Goal: Task Accomplishment & Management: Complete application form

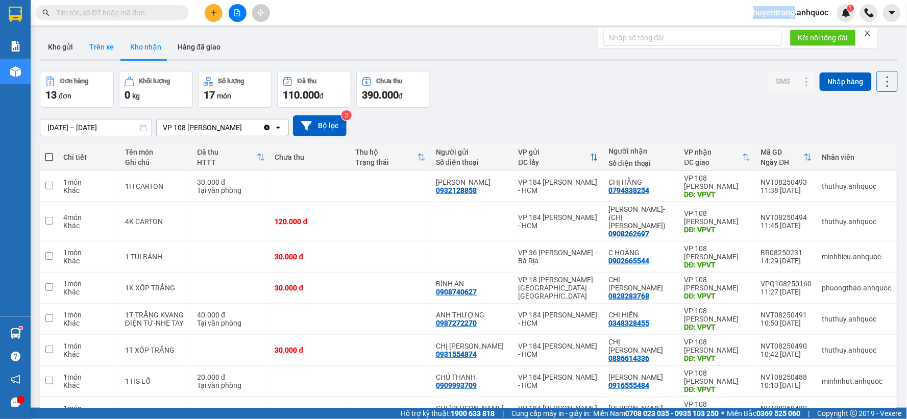
click at [92, 49] on button "Trên xe" at bounding box center [101, 47] width 41 height 24
type input "[DATE] – [DATE]"
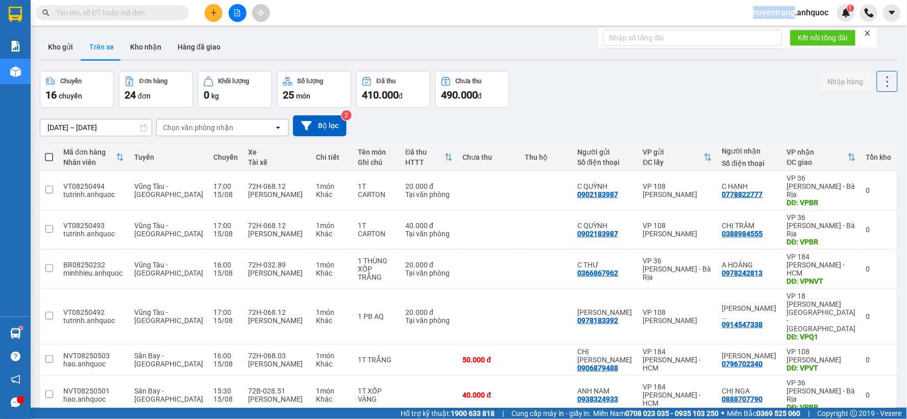
click at [140, 11] on input "text" at bounding box center [116, 12] width 120 height 11
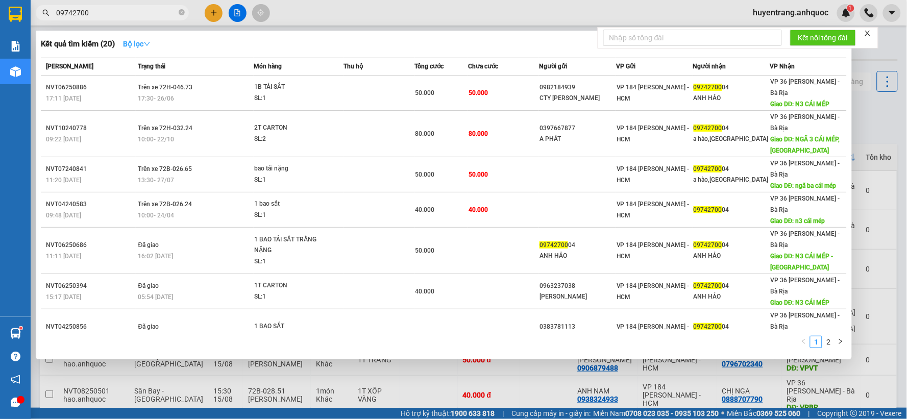
type input "09742700"
click at [146, 46] on icon "down" at bounding box center [146, 43] width 7 height 7
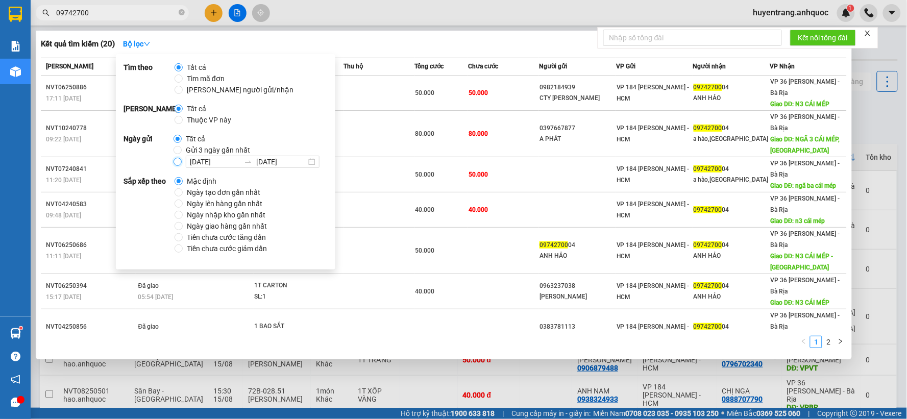
click at [179, 160] on input "[DATE] [DATE]" at bounding box center [178, 162] width 8 height 8
radio input "true"
radio input "false"
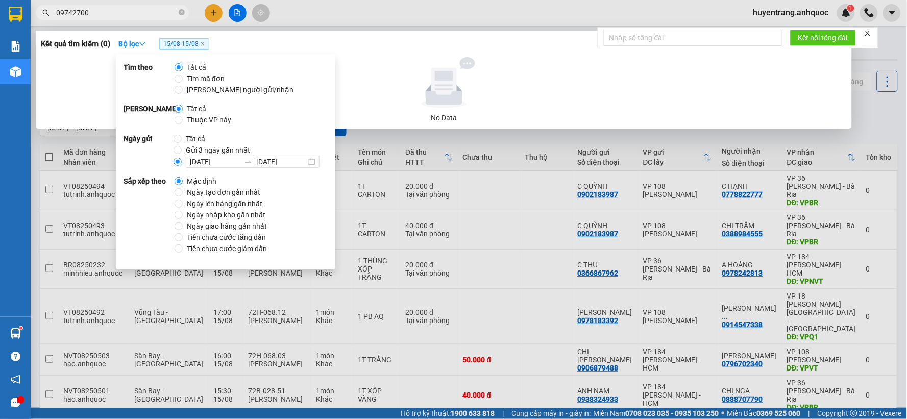
click at [358, 43] on div "Kết quả tìm kiếm ( 0 ) Bộ lọc 15/08 - 15/08" at bounding box center [444, 44] width 806 height 16
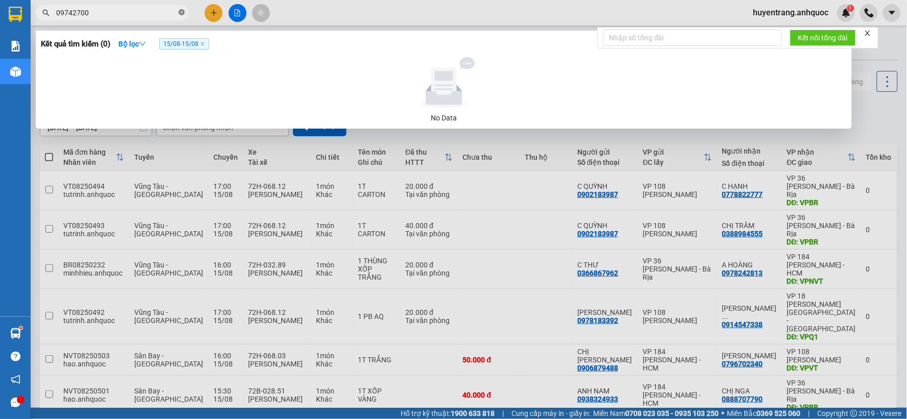
click at [182, 15] on icon "close-circle" at bounding box center [182, 12] width 6 height 6
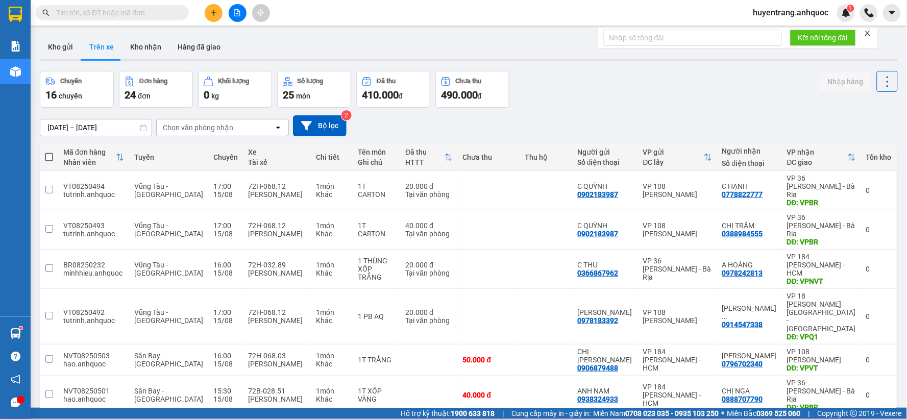
paste input "0918506716"
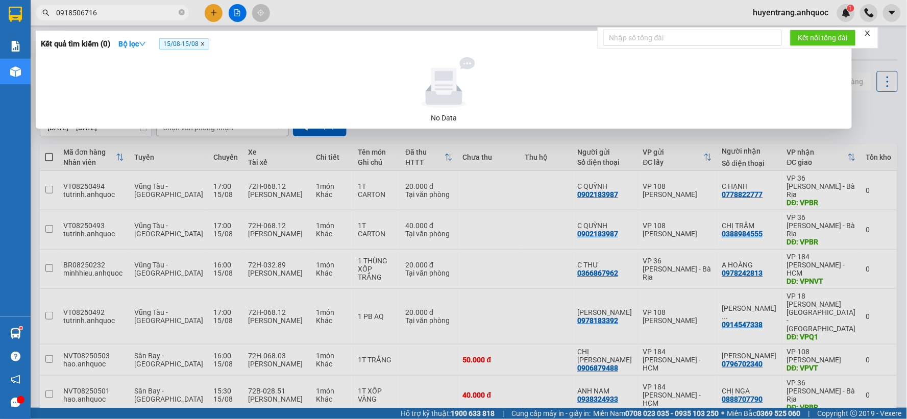
type input "0918506716"
click at [205, 44] on icon "close" at bounding box center [202, 43] width 5 height 5
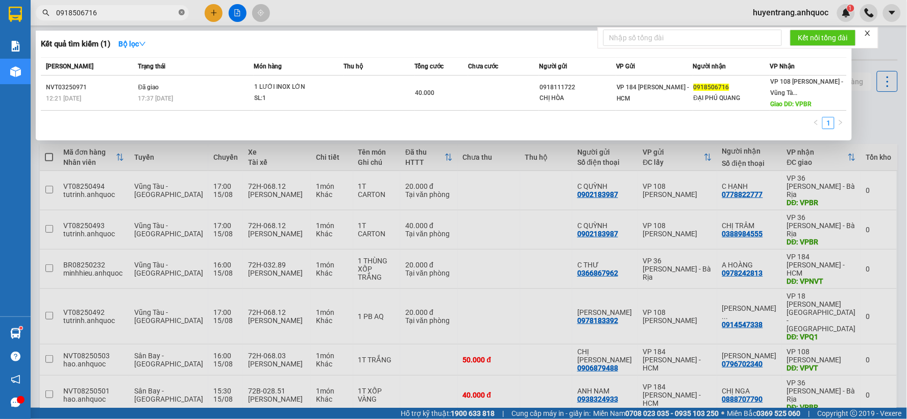
click at [180, 13] on icon "close-circle" at bounding box center [182, 12] width 6 height 6
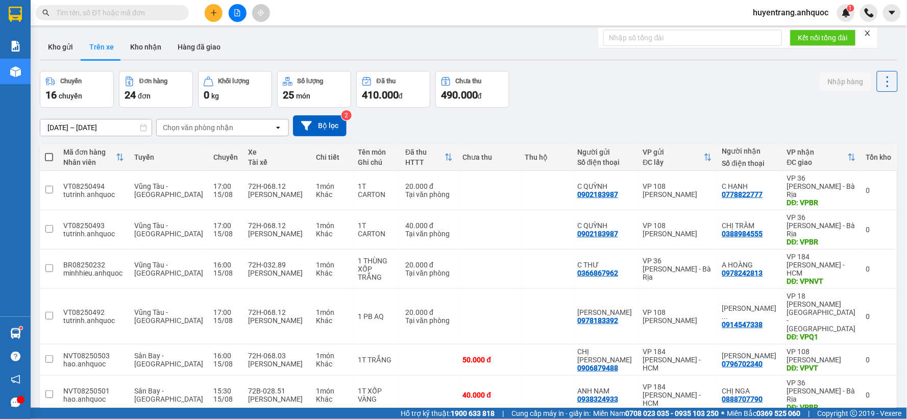
click at [135, 47] on button "Kho nhận" at bounding box center [145, 47] width 47 height 24
click at [148, 52] on button "Kho nhận" at bounding box center [145, 47] width 47 height 24
type input "[DATE] – [DATE]"
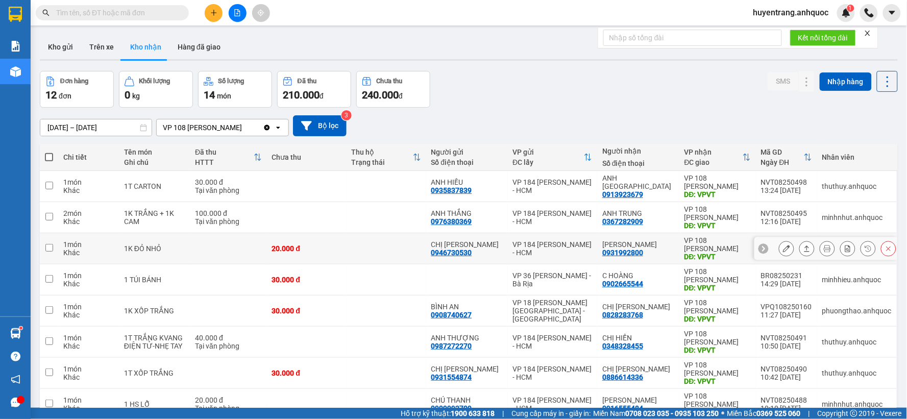
click at [494, 254] on div "CHỊ HÂN 0946730530" at bounding box center [466, 248] width 71 height 16
checkbox input "true"
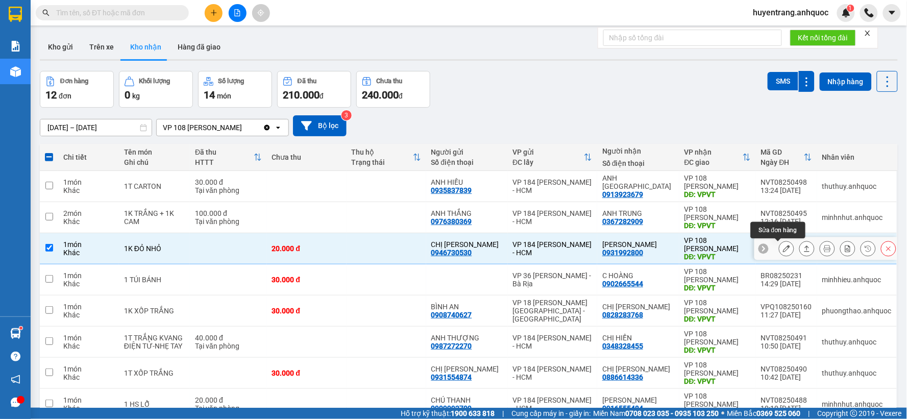
click at [780, 253] on button at bounding box center [786, 249] width 14 height 18
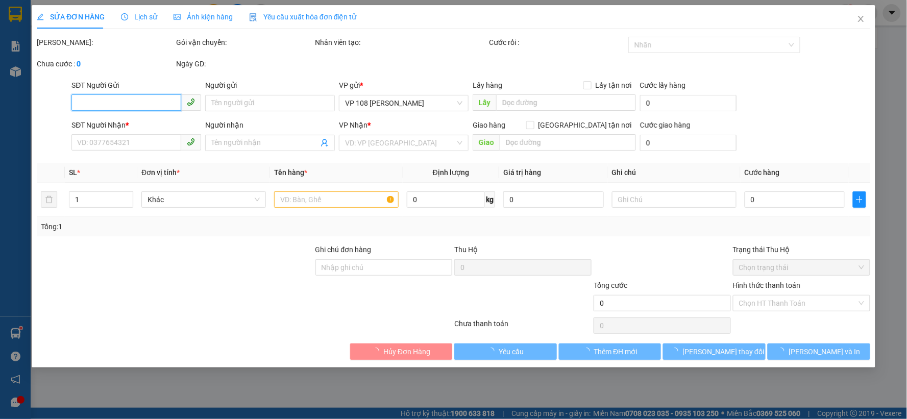
type input "0946730530"
type input "CHỊ [PERSON_NAME]"
type input "0931992800"
type input "[PERSON_NAME]"
type input "VPVT"
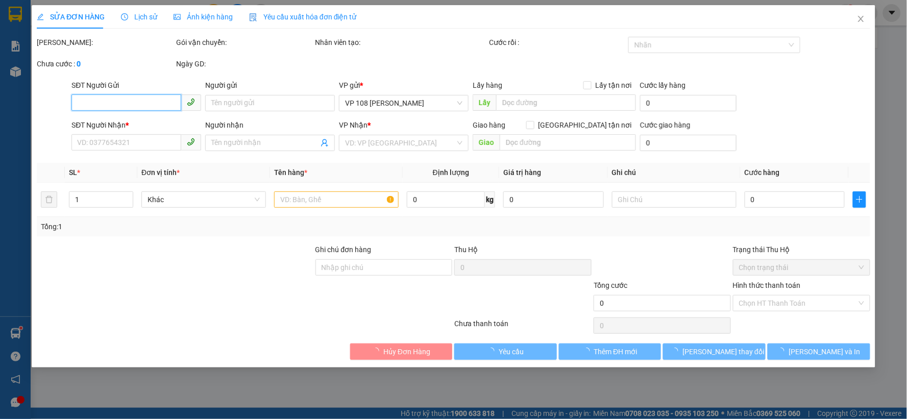
type input "CK SCB 15/8"
type input "20.000"
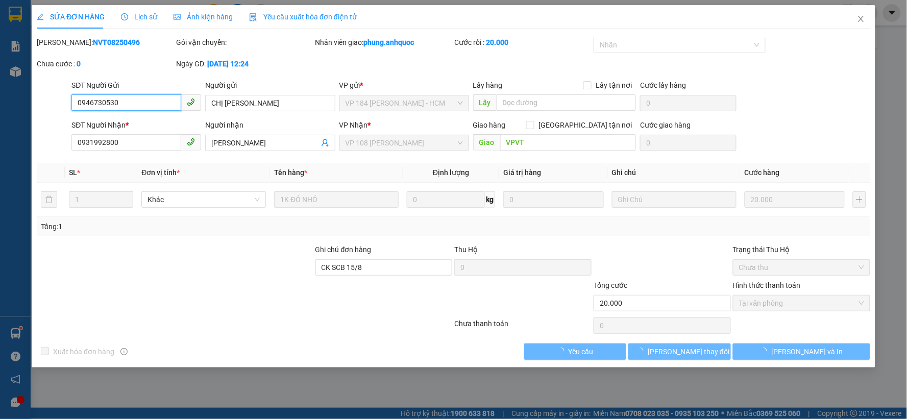
checkbox input "true"
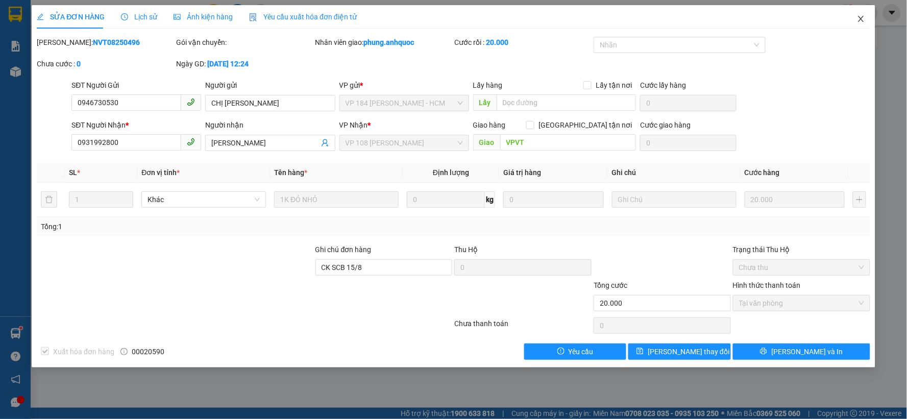
click at [860, 16] on icon "close" at bounding box center [861, 19] width 8 height 8
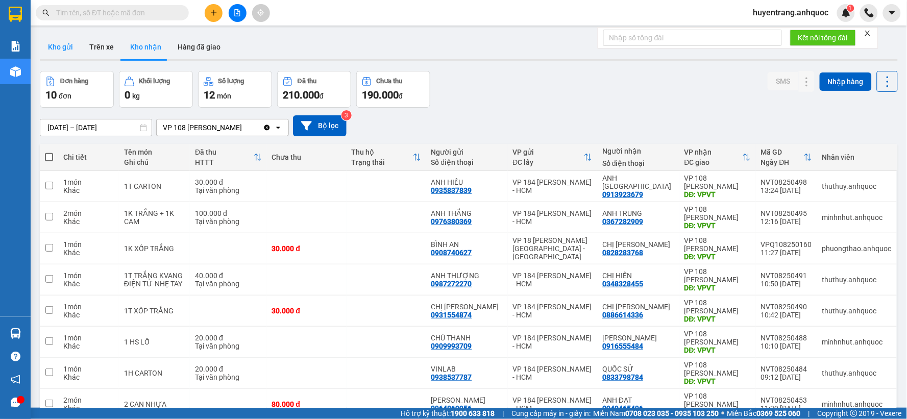
click at [69, 52] on button "Kho gửi" at bounding box center [60, 47] width 41 height 24
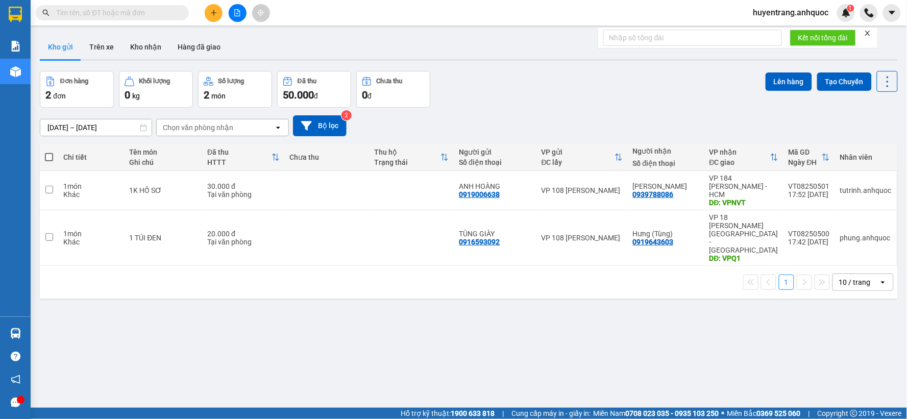
click at [134, 11] on input "text" at bounding box center [116, 12] width 120 height 11
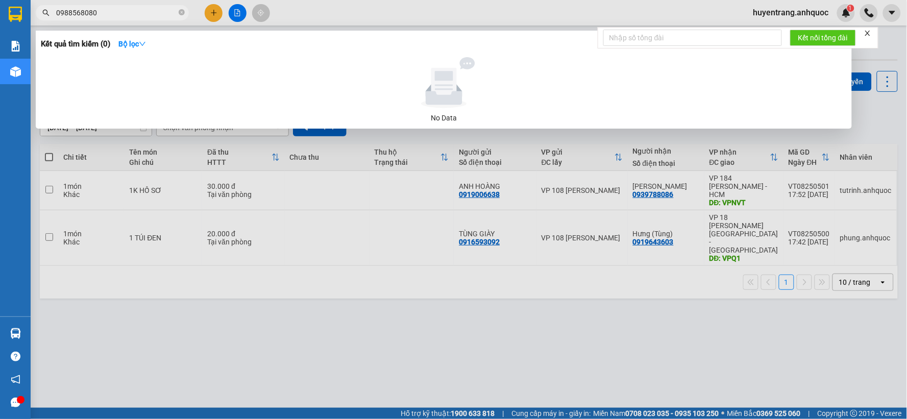
type input "0988568080"
click at [276, 323] on div at bounding box center [453, 209] width 907 height 419
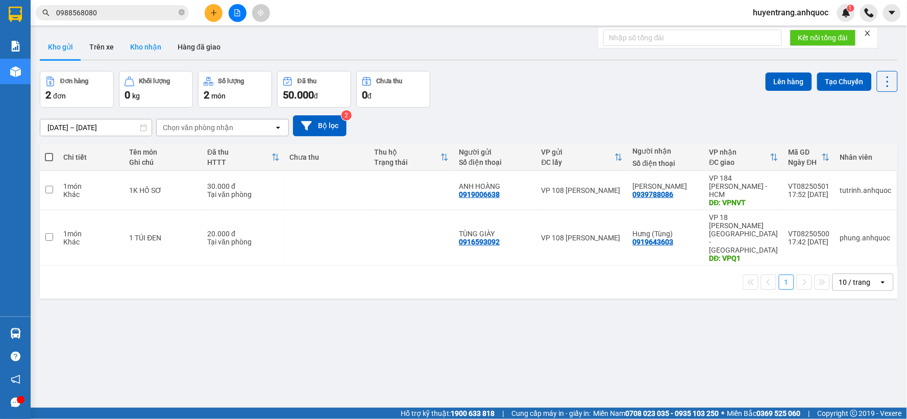
click at [153, 46] on button "Kho nhận" at bounding box center [145, 47] width 47 height 24
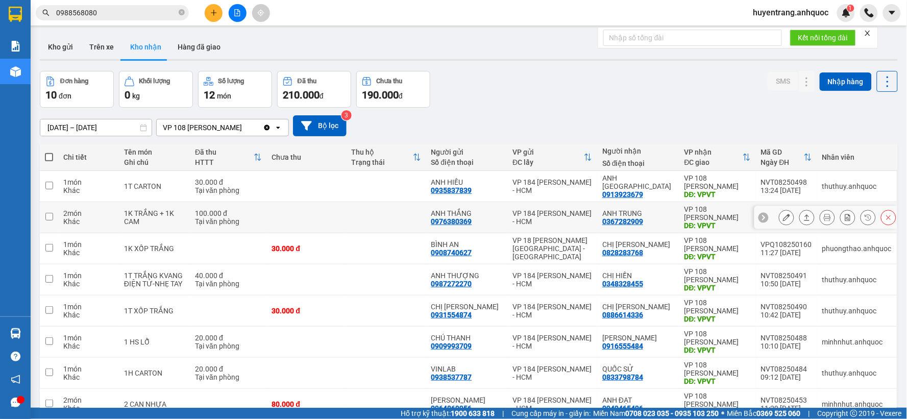
scroll to position [113, 0]
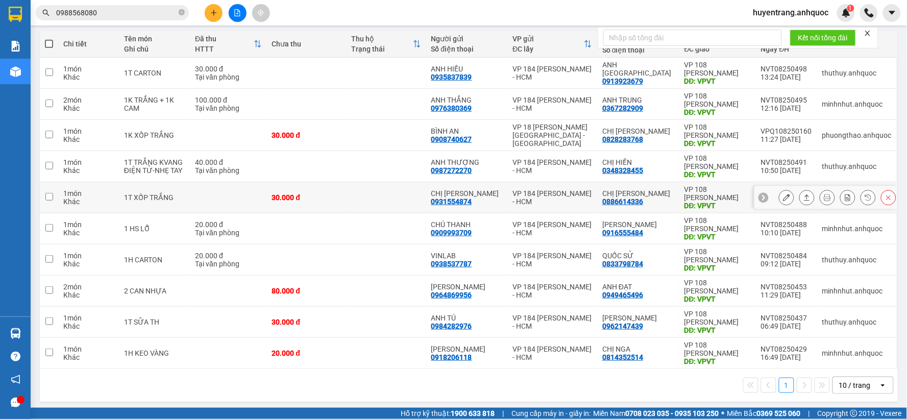
click at [426, 190] on td at bounding box center [387, 197] width 80 height 31
checkbox input "true"
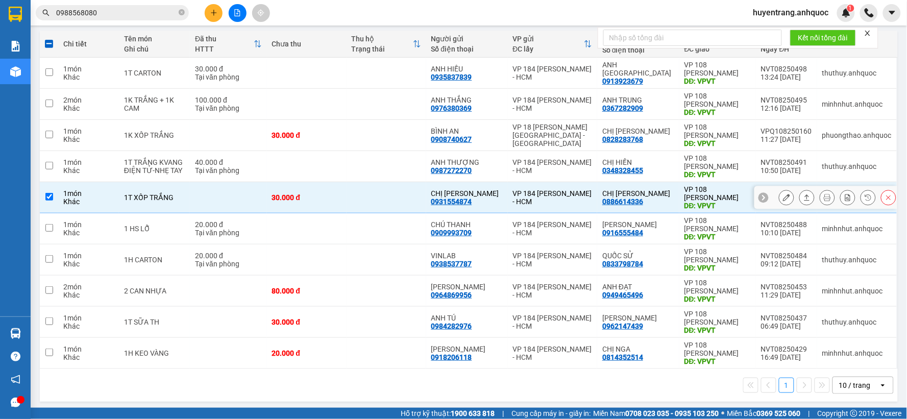
click at [779, 197] on button at bounding box center [786, 198] width 14 height 18
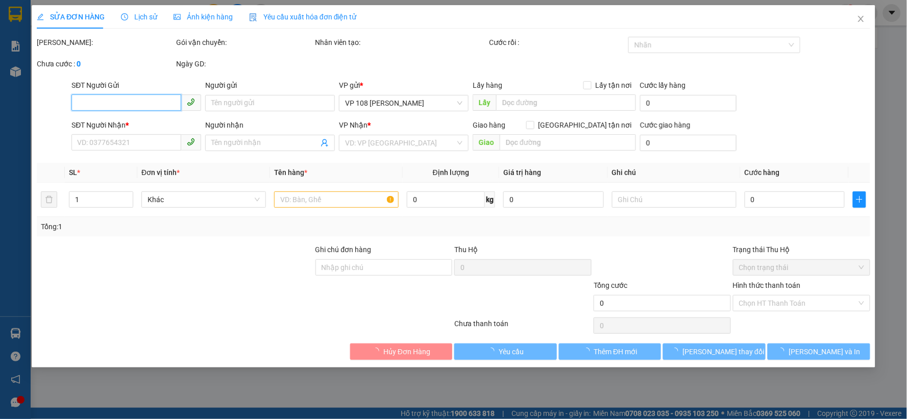
type input "0931554874"
type input "CHỊ [PERSON_NAME]"
type input "0886614336"
type input "CHỊ [PERSON_NAME]"
type input "VPVT"
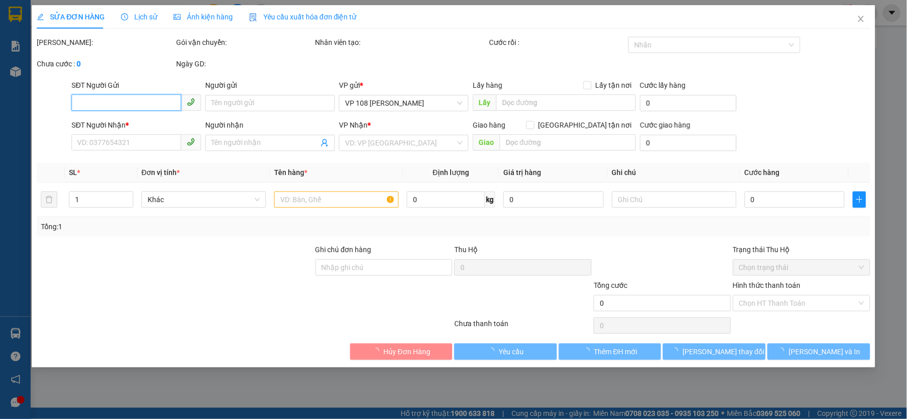
type input "30.000"
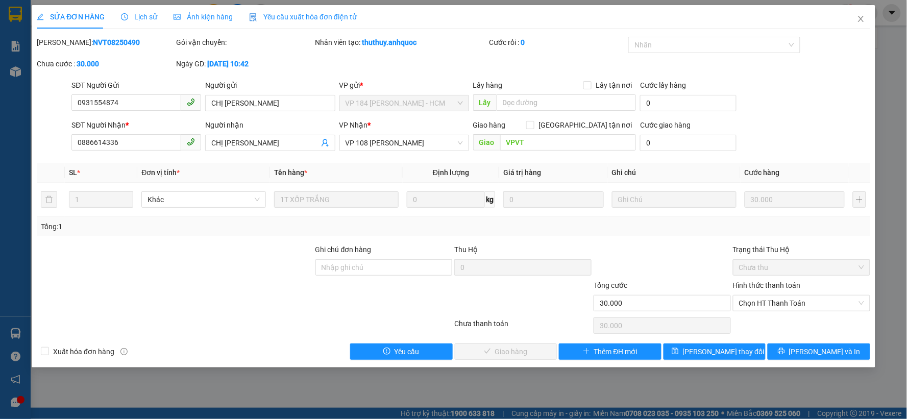
click at [95, 36] on div "SỬA ĐƠN HÀNG Lịch sử Ảnh kiện hàng Yêu cầu xuất hóa đơn điện tử Total Paid Fee …" at bounding box center [453, 182] width 833 height 355
click at [93, 39] on b "NVT08250490" at bounding box center [116, 42] width 47 height 8
copy b "NVT08250490"
click at [99, 144] on input "0886614336" at bounding box center [126, 142] width 110 height 16
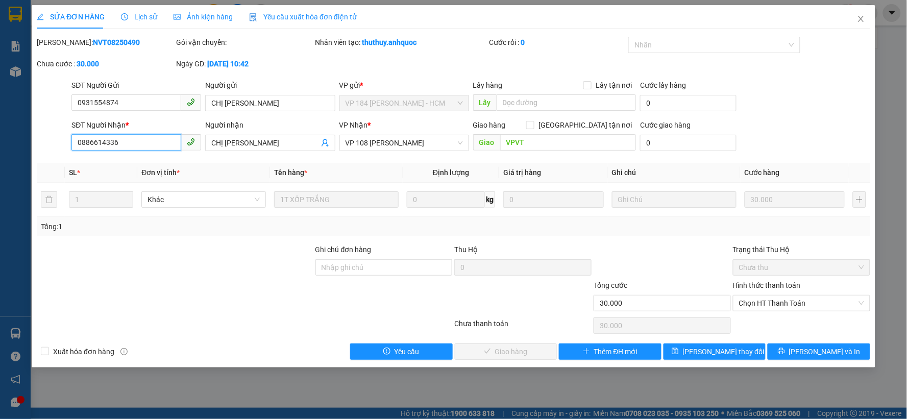
click at [99, 144] on input "0886614336" at bounding box center [126, 142] width 110 height 16
click at [117, 143] on input "0886614336" at bounding box center [126, 142] width 110 height 16
click at [112, 143] on input "0886614336" at bounding box center [126, 142] width 110 height 16
click at [415, 263] on input "Ghi chú đơn hàng" at bounding box center [383, 267] width 137 height 16
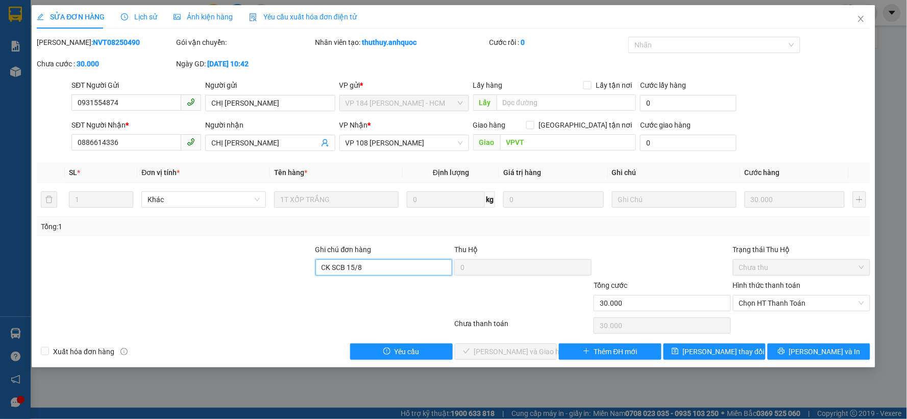
type input "CK SCB 15/8"
click at [596, 245] on div at bounding box center [662, 262] width 139 height 36
click at [794, 299] on span "Chọn HT Thanh Toán" at bounding box center [801, 303] width 125 height 15
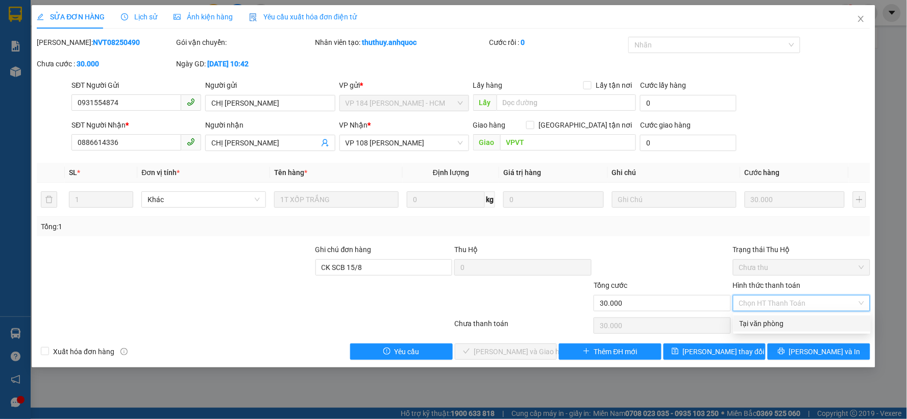
click at [792, 318] on div "Tại văn phòng" at bounding box center [802, 323] width 125 height 11
type input "0"
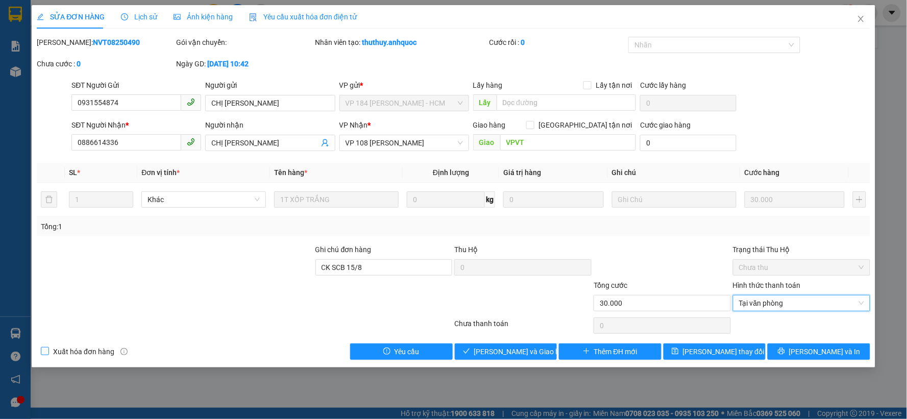
click at [88, 351] on span "Xuất hóa đơn hàng" at bounding box center [83, 351] width 69 height 11
click at [48, 351] on input "Xuất hóa đơn hàng" at bounding box center [44, 350] width 7 height 7
checkbox input "true"
click at [488, 349] on span "Lưu và Giao hàng" at bounding box center [523, 351] width 98 height 11
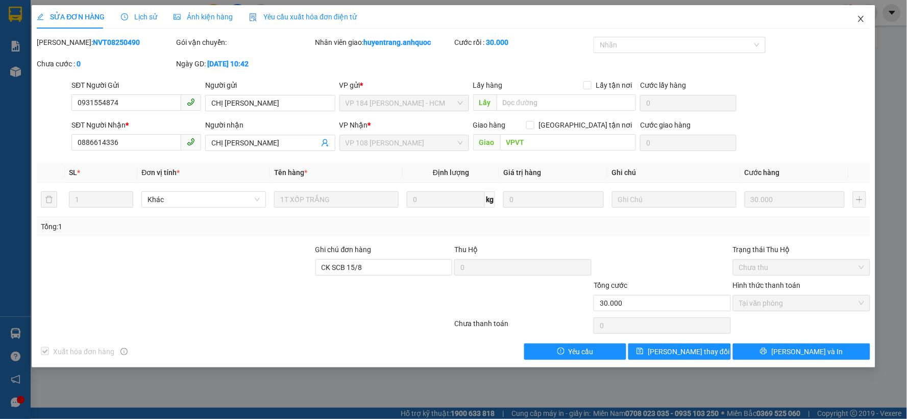
click at [862, 24] on span "Close" at bounding box center [861, 19] width 29 height 29
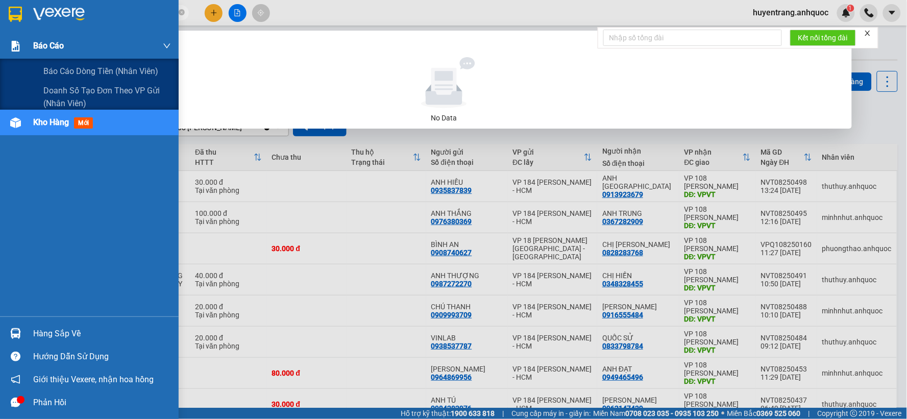
drag, startPoint x: 111, startPoint y: 16, endPoint x: 0, endPoint y: 53, distance: 116.8
click at [0, 53] on section "Kết quả tìm kiếm ( 0 ) Bộ lọc No Data 0988568080 huyentrang.anhquoc 1 Báo cáo B…" at bounding box center [453, 209] width 907 height 419
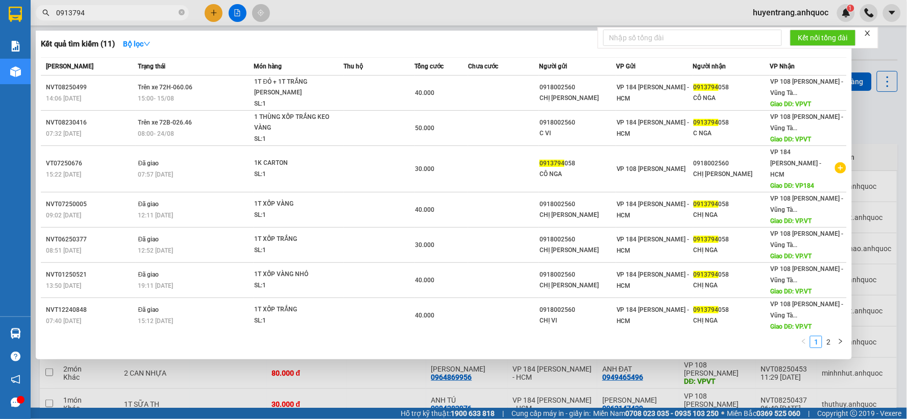
drag, startPoint x: 92, startPoint y: 14, endPoint x: 0, endPoint y: 46, distance: 97.3
click at [0, 44] on section "Kết quả tìm kiếm ( 11 ) Bộ lọc Mã ĐH Trạng thái Món hàng Thu hộ Tổng cước Chưa …" at bounding box center [453, 209] width 907 height 419
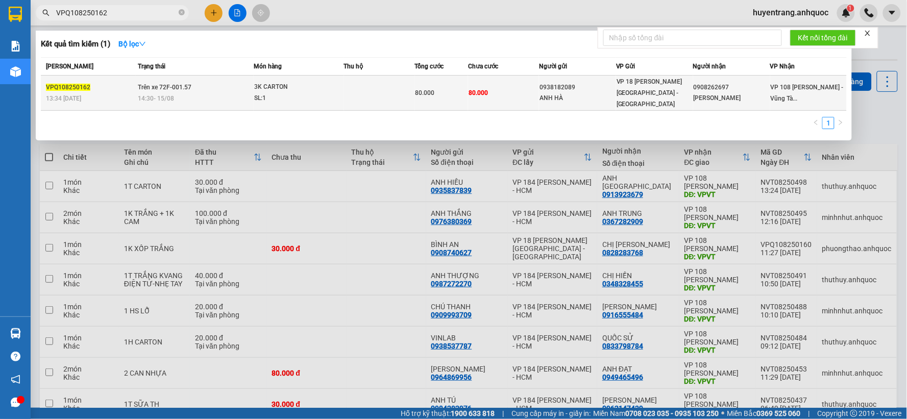
type input "VPQ108250162"
click at [369, 84] on td at bounding box center [379, 93] width 71 height 35
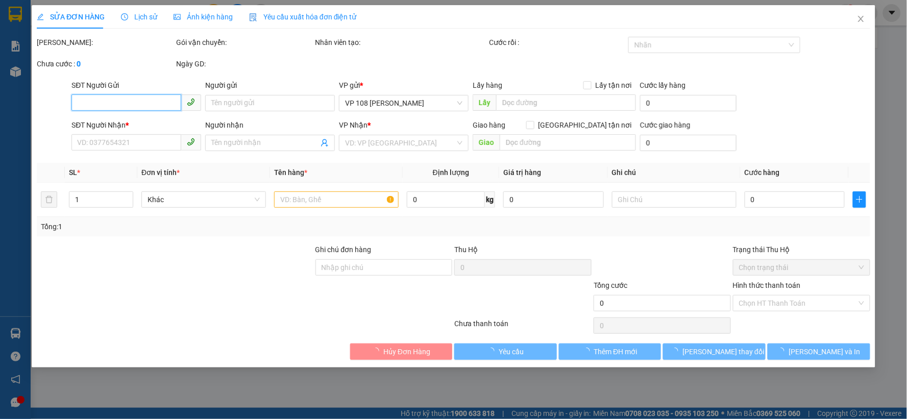
type input "0938182089"
type input "ANH HÀ"
type input "0908262697"
type input "VÕ KỴ"
type input "80.000"
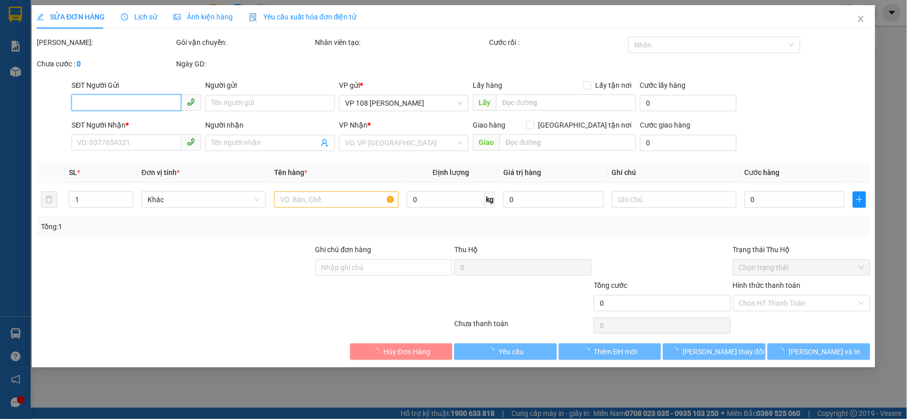
type input "80.000"
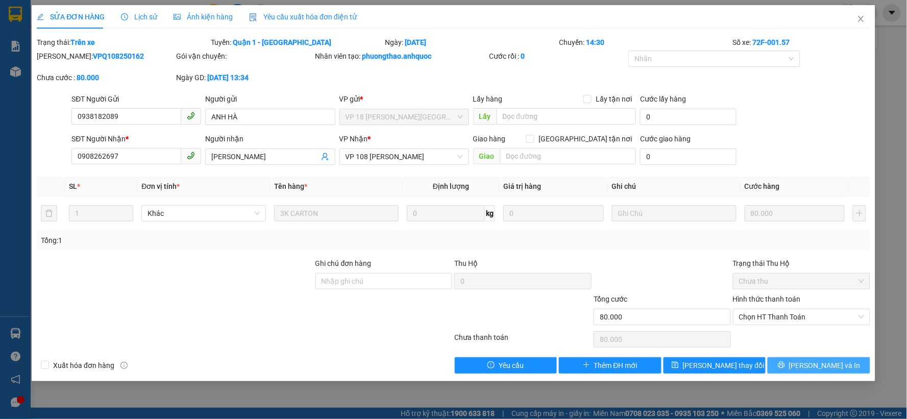
click at [811, 365] on span "[PERSON_NAME] và In" at bounding box center [824, 365] width 71 height 11
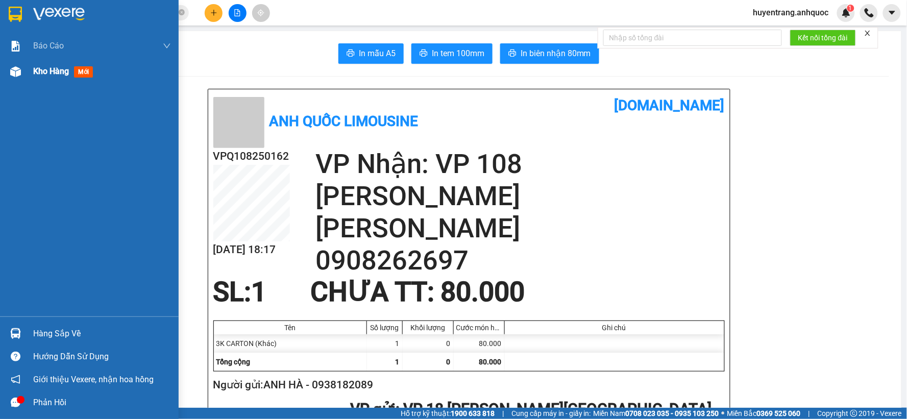
click at [52, 66] on span "Kho hàng" at bounding box center [51, 71] width 36 height 10
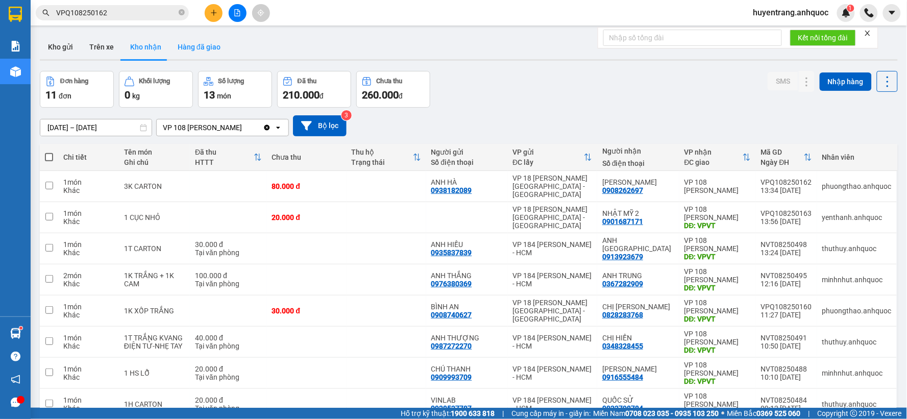
click at [206, 57] on button "Hàng đã giao" at bounding box center [198, 47] width 59 height 24
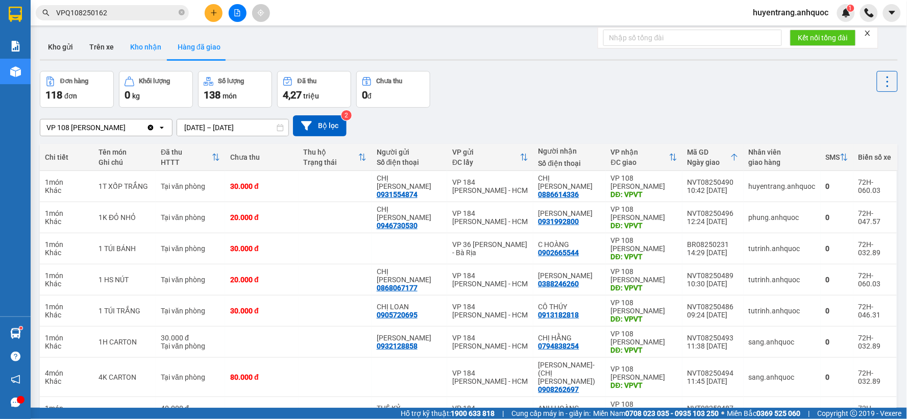
click at [136, 42] on button "Kho nhận" at bounding box center [145, 47] width 47 height 24
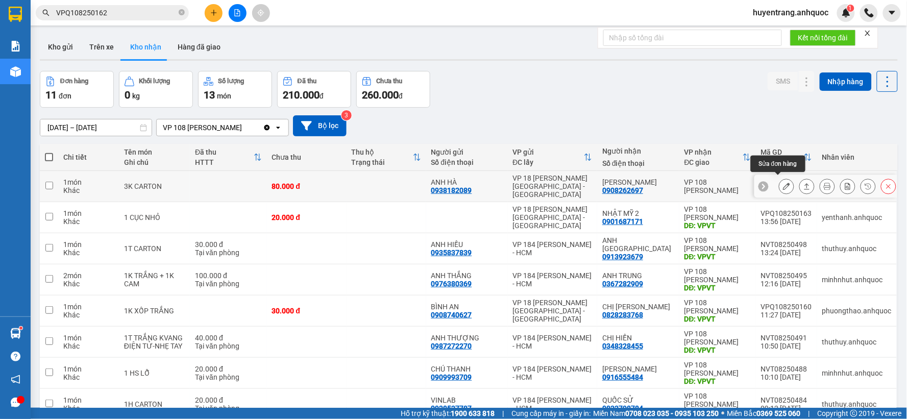
click at [783, 186] on button at bounding box center [786, 187] width 14 height 18
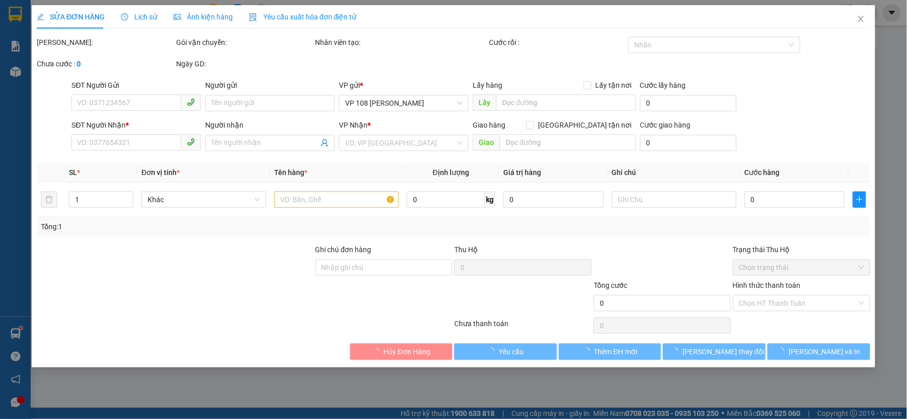
type input "0938182089"
type input "ANH HÀ"
type input "0908262697"
type input "VÕ KỴ"
type input "80.000"
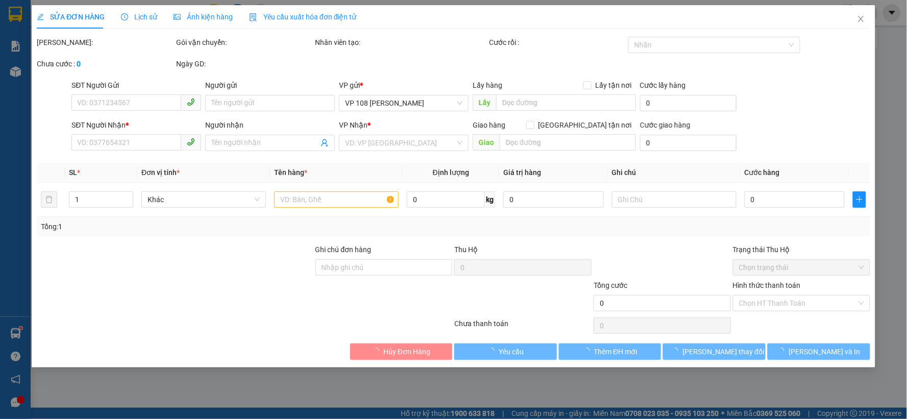
type input "80.000"
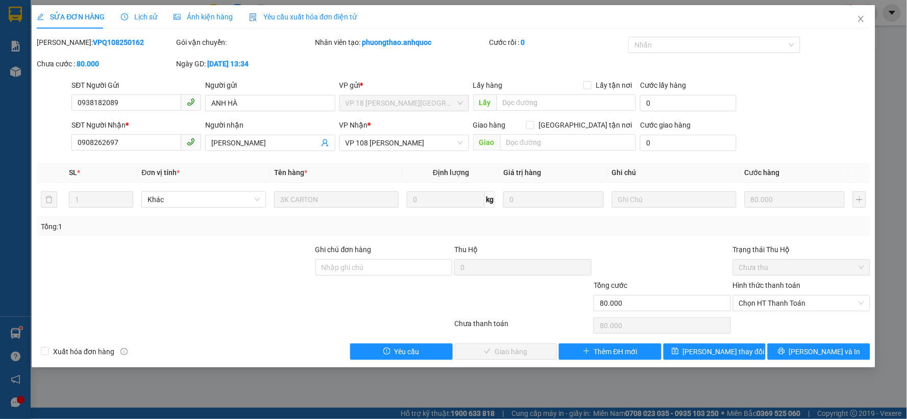
click at [141, 11] on div "Lịch sử" at bounding box center [139, 16] width 36 height 11
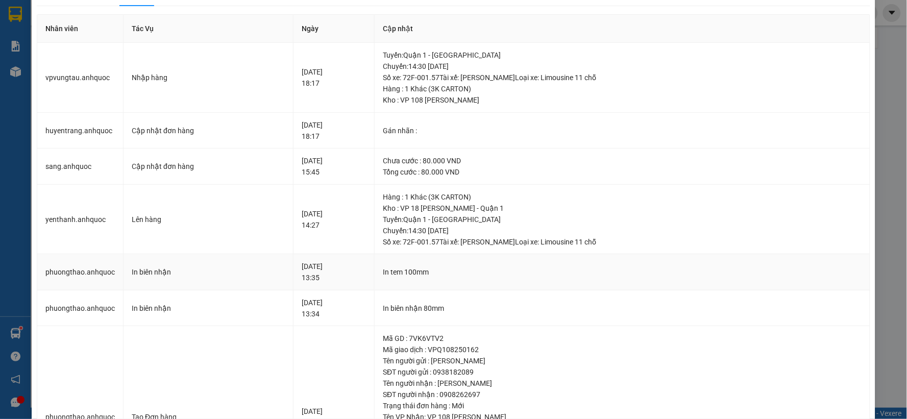
scroll to position [18, 0]
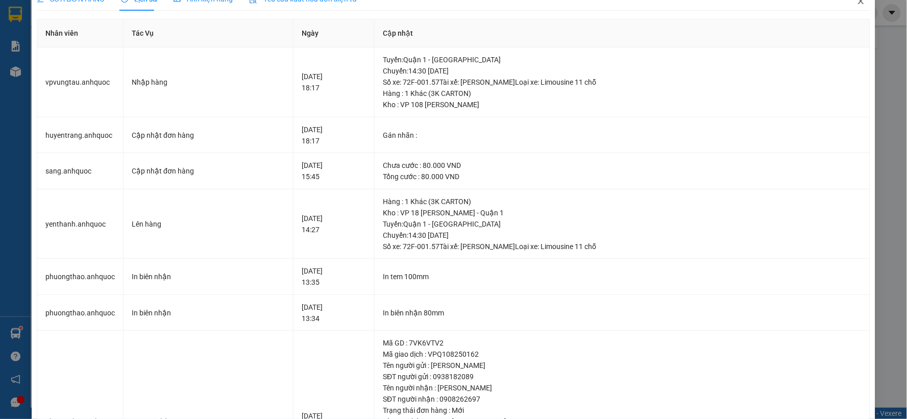
click at [857, 2] on icon "close" at bounding box center [861, 1] width 8 height 8
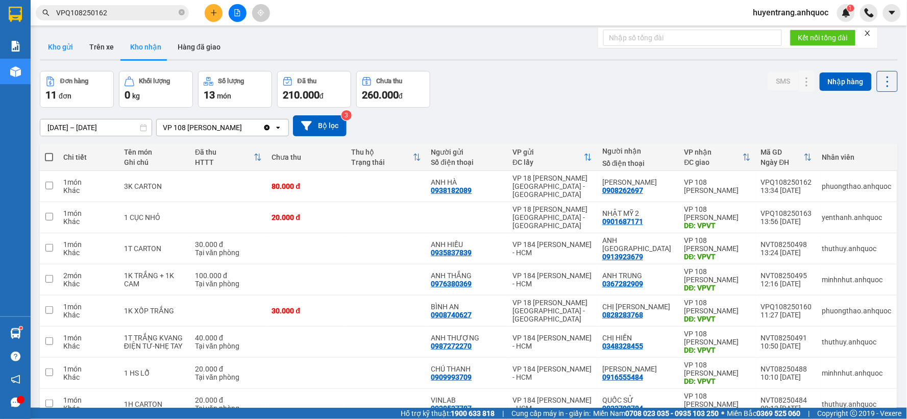
click at [65, 47] on button "Kho gửi" at bounding box center [60, 47] width 41 height 24
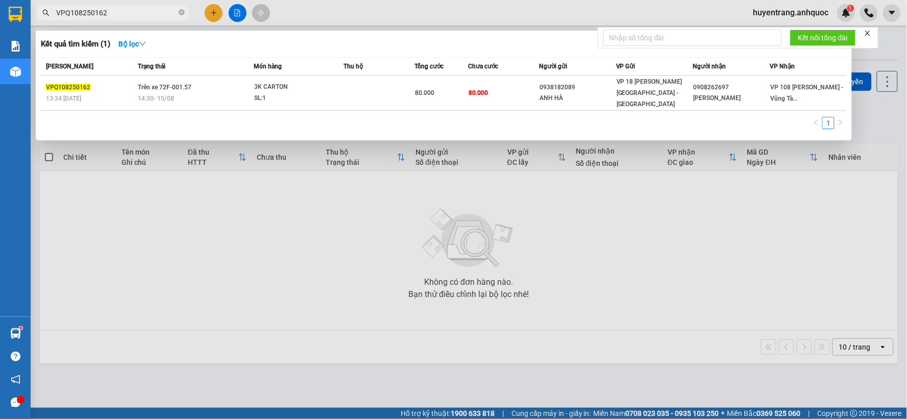
drag, startPoint x: 118, startPoint y: 12, endPoint x: 0, endPoint y: 12, distance: 117.9
click at [0, 12] on section "Kết quả tìm kiếm ( 1 ) Bộ lọc Mã ĐH Trạng thái Món hàng Thu hộ Tổng cước Chưa c…" at bounding box center [453, 209] width 907 height 419
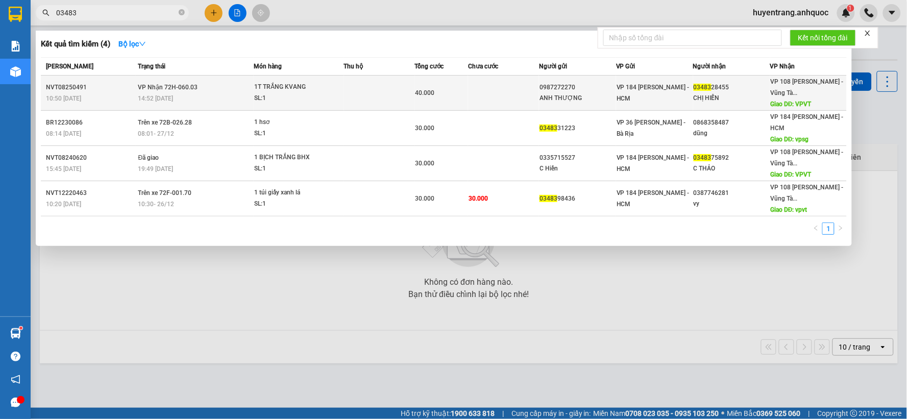
type input "03483"
click at [377, 80] on td at bounding box center [379, 93] width 71 height 35
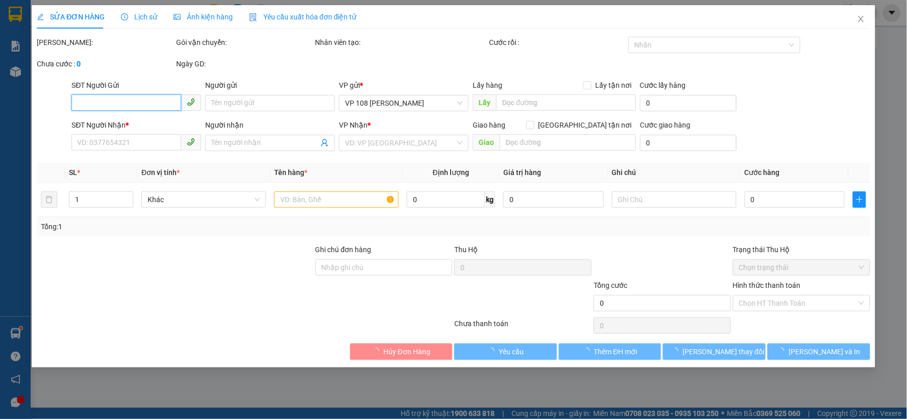
type input "0987272270"
type input "ANH THƯỢNG"
type input "0348328455"
type input "CHỊ HIỀN"
type input "VPVT"
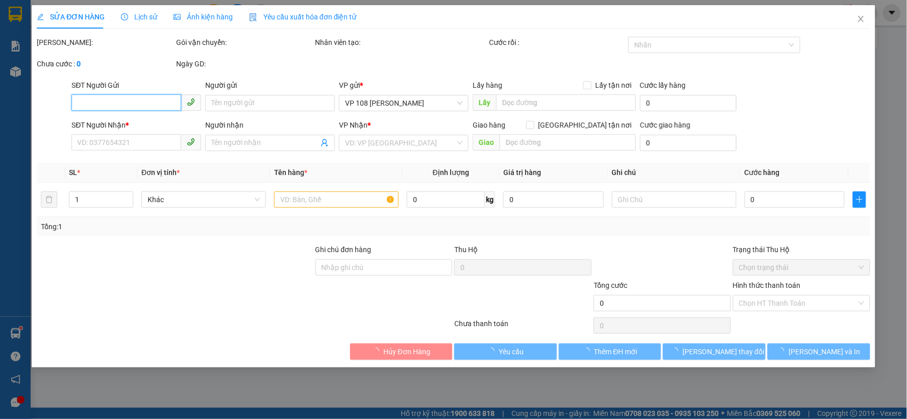
type input "TM 15/8 THỦY"
type input "40.000"
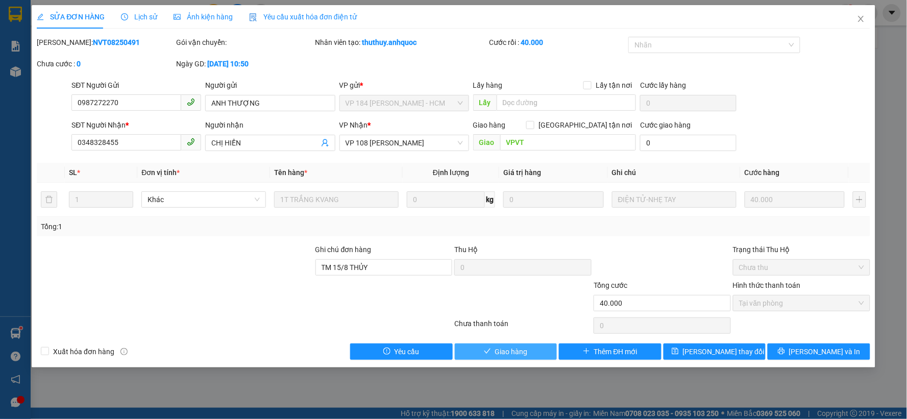
click at [538, 347] on button "Giao hàng" at bounding box center [506, 351] width 103 height 16
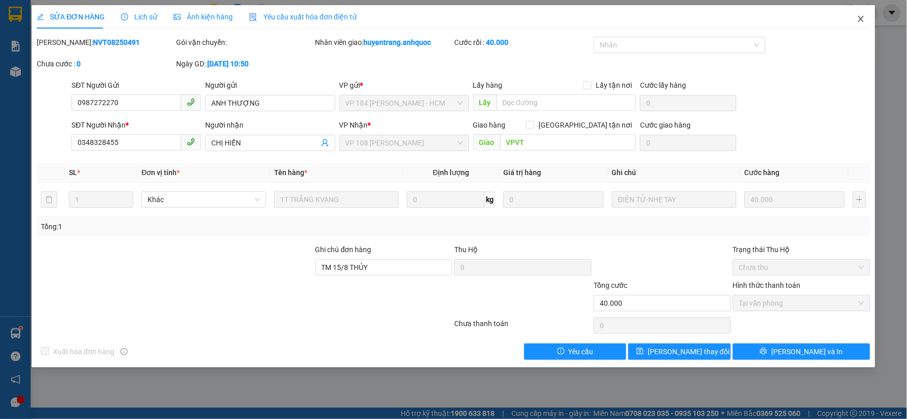
click at [863, 18] on icon "close" at bounding box center [861, 19] width 6 height 6
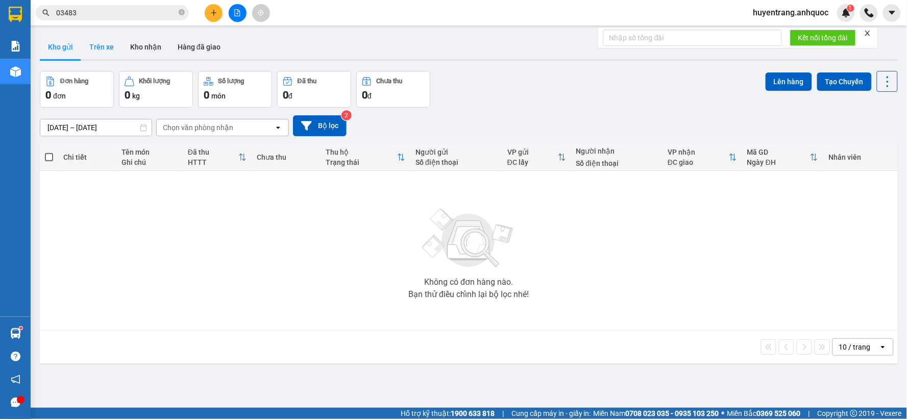
click at [106, 50] on button "Trên xe" at bounding box center [101, 47] width 41 height 24
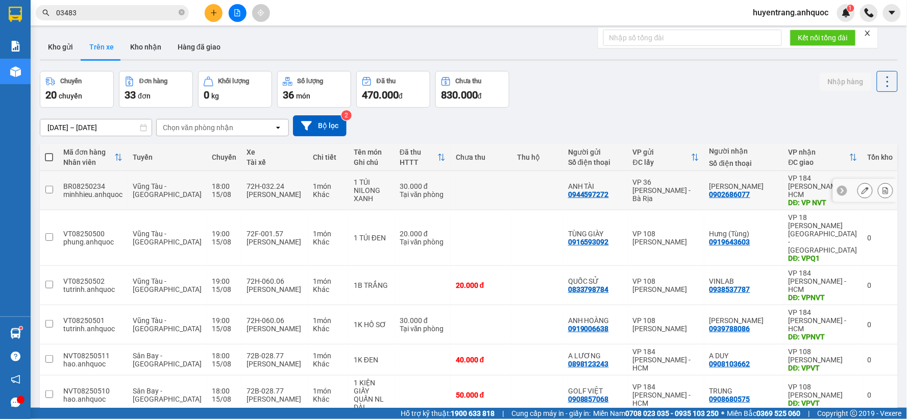
scroll to position [57, 0]
